Goal: Task Accomplishment & Management: Complete application form

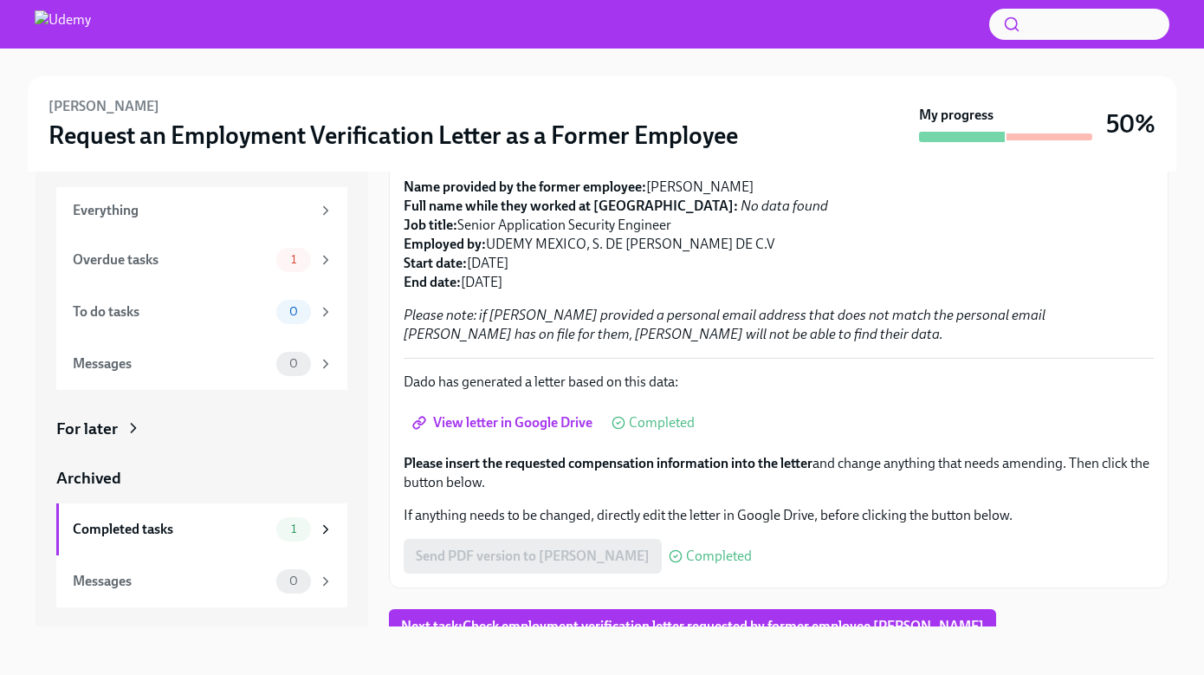
scroll to position [204, 0]
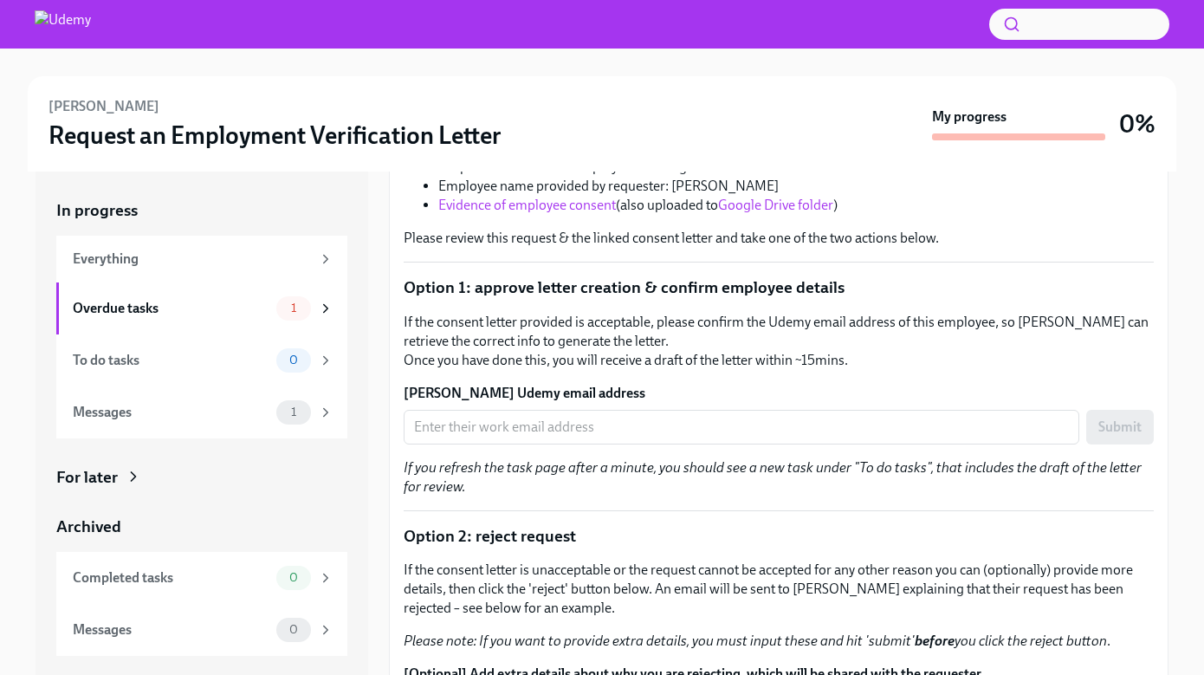
scroll to position [395, 0]
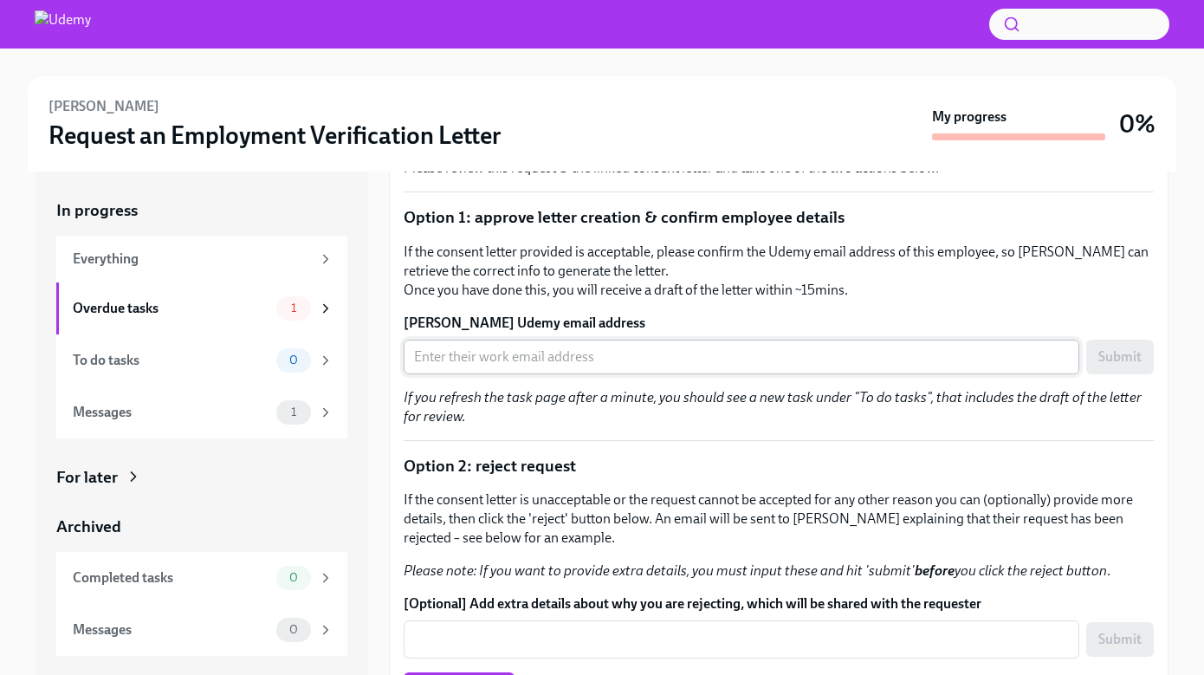
click at [610, 354] on input "Seda Kutlu's Udemy email address" at bounding box center [742, 357] width 676 height 35
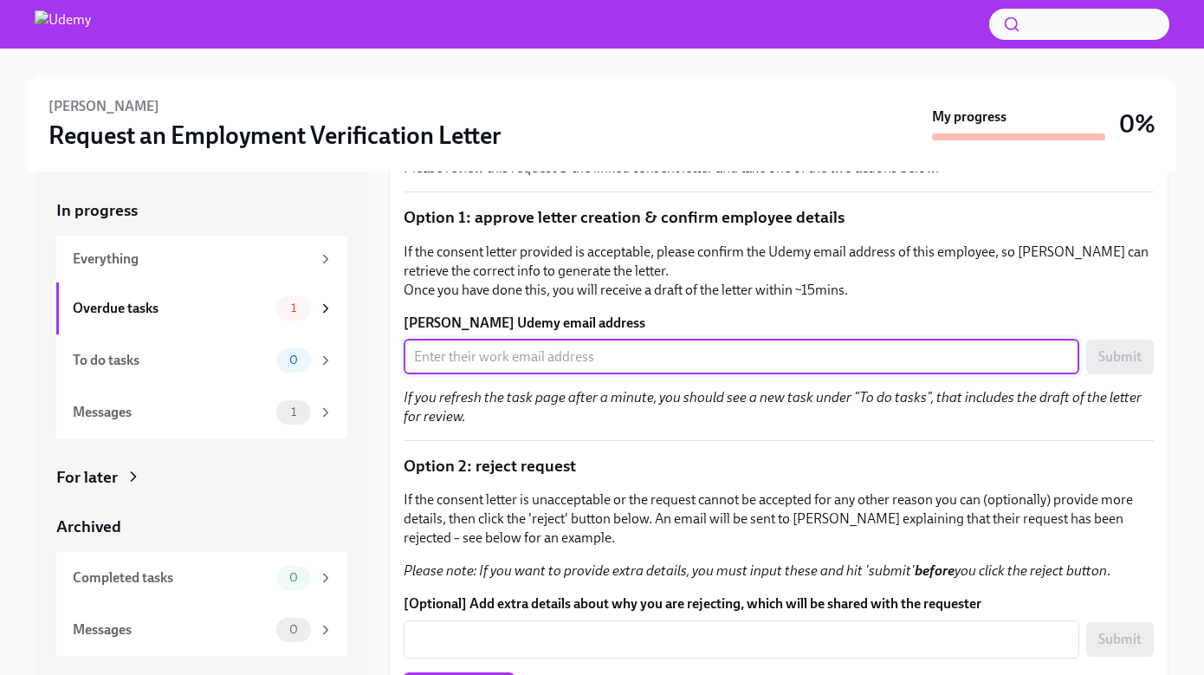
paste input "seda.kutlu@udemy.com"
type input "seda.kutlu@udemy.com"
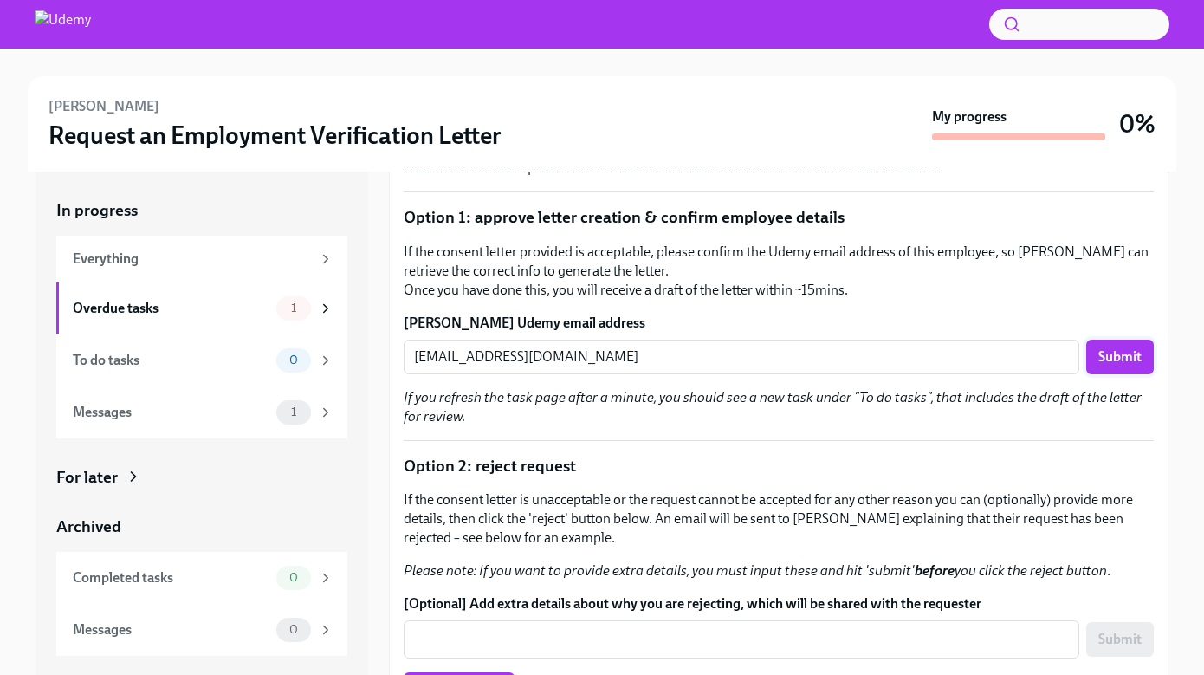
click at [1130, 367] on button "Submit" at bounding box center [1121, 357] width 68 height 35
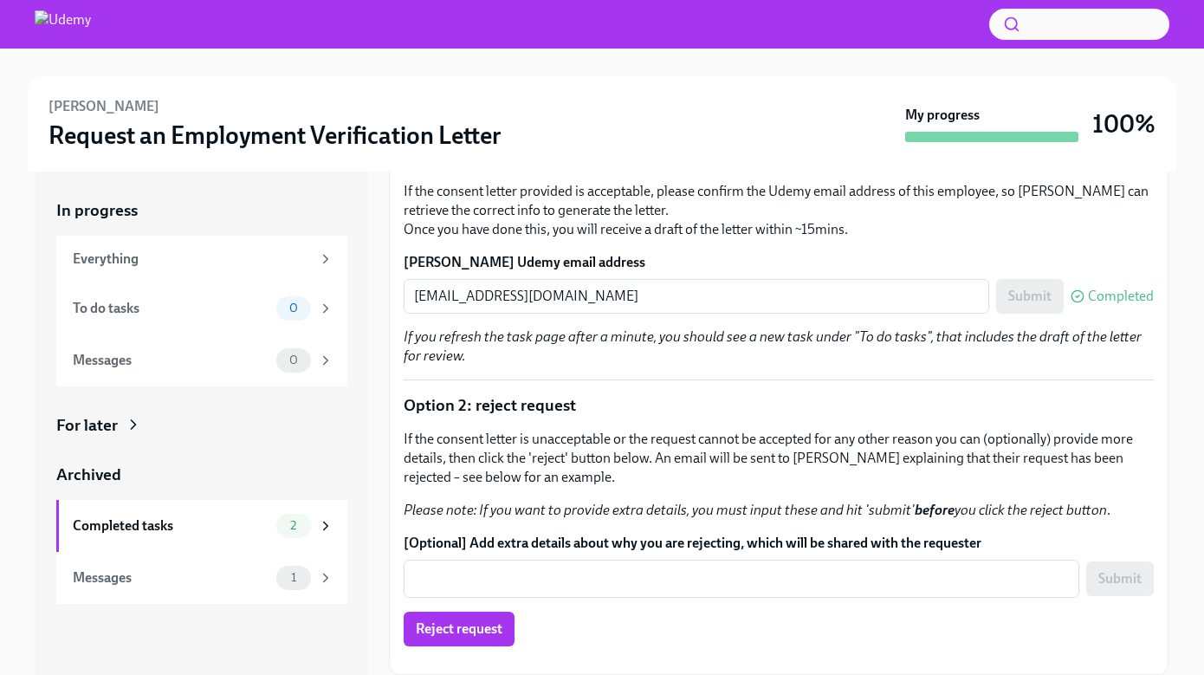
scroll to position [380, 0]
